Goal: Task Accomplishment & Management: Use online tool/utility

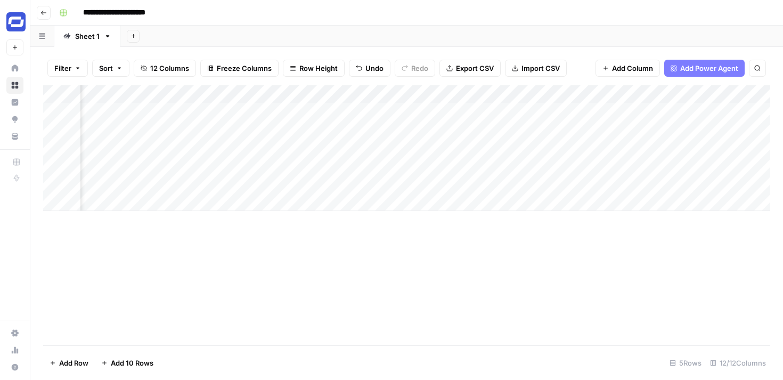
scroll to position [0, 696]
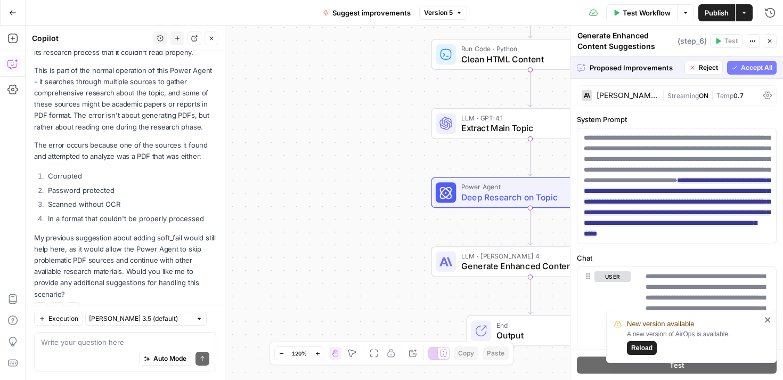
scroll to position [683, 0]
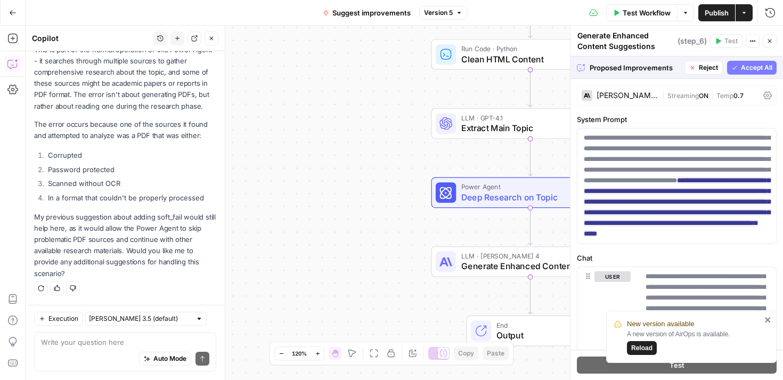
click at [15, 13] on icon "button" at bounding box center [12, 12] width 7 height 7
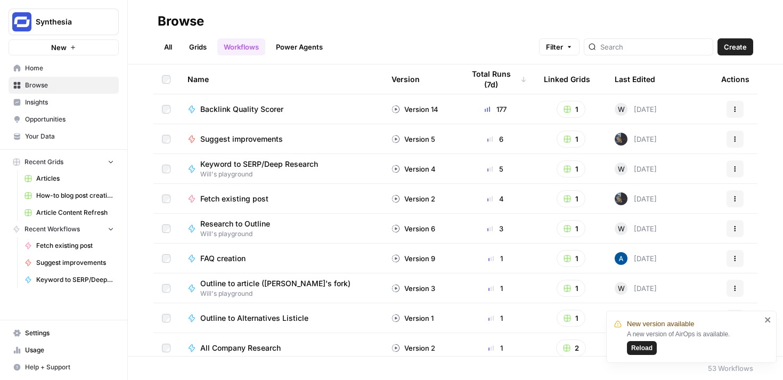
click at [197, 43] on link "Grids" at bounding box center [198, 46] width 30 height 17
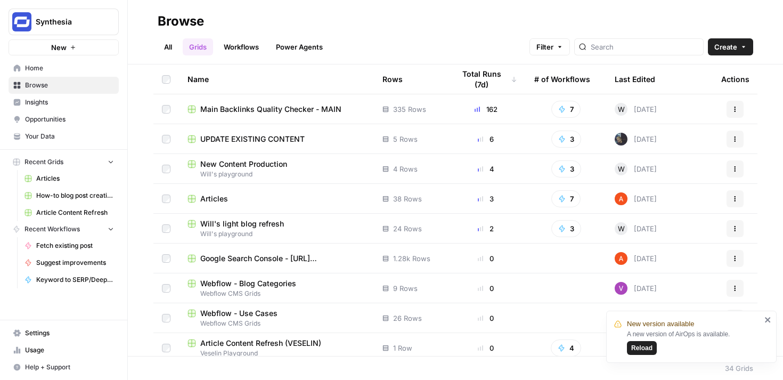
click at [273, 134] on span "UPDATE EXISTING CONTENT" at bounding box center [252, 139] width 104 height 11
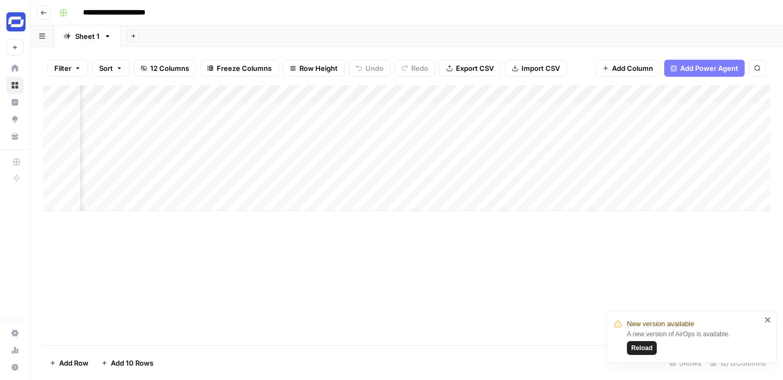
scroll to position [0, 936]
click at [689, 128] on div "Add Column" at bounding box center [406, 148] width 727 height 126
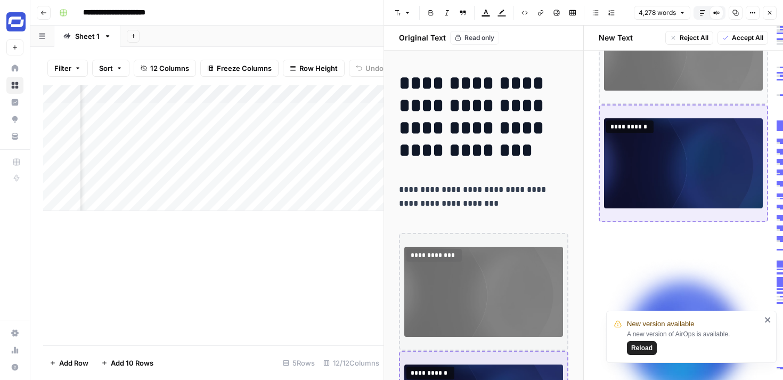
scroll to position [388, 0]
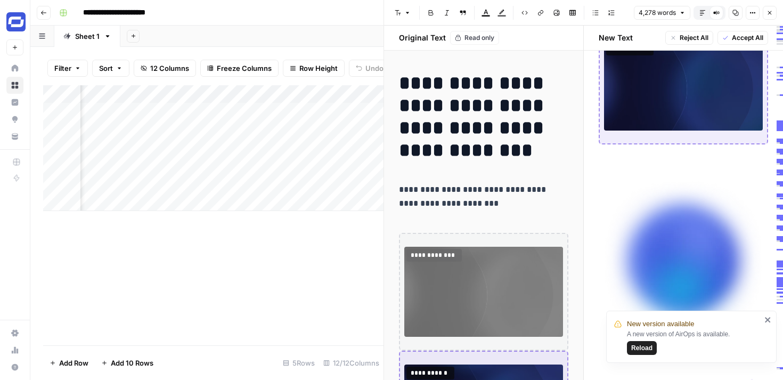
click at [766, 17] on button "Close" at bounding box center [770, 13] width 14 height 14
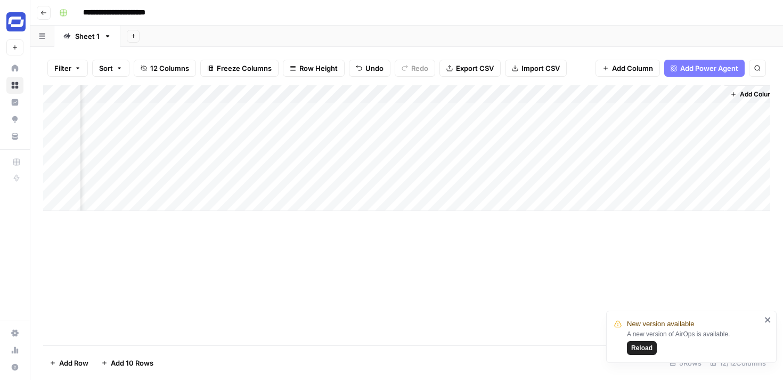
scroll to position [0, 923]
click at [247, 111] on div "Add Column" at bounding box center [406, 148] width 727 height 126
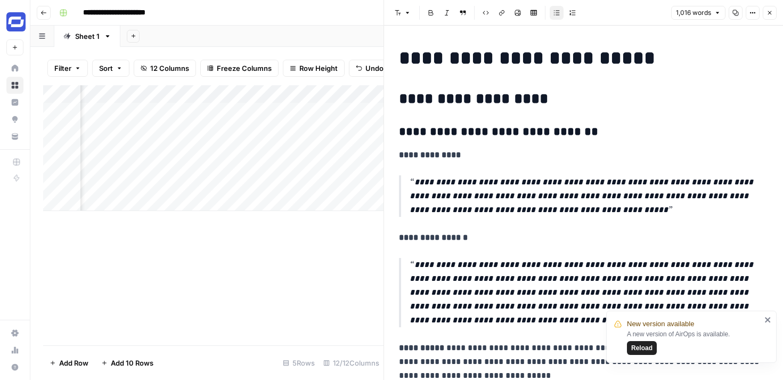
click at [768, 11] on icon "button" at bounding box center [770, 13] width 4 height 4
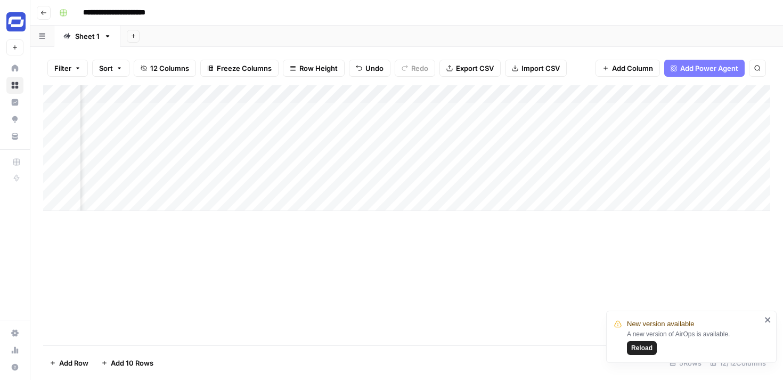
scroll to position [0, 936]
click at [687, 110] on div "Add Column" at bounding box center [406, 148] width 727 height 126
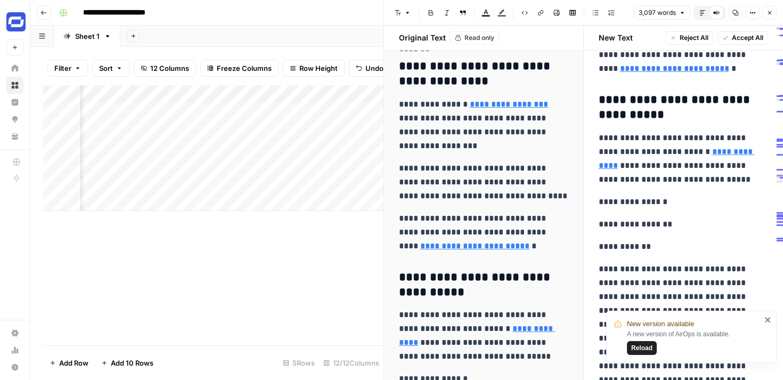
scroll to position [7297, 0]
